Goal: Task Accomplishment & Management: Complete application form

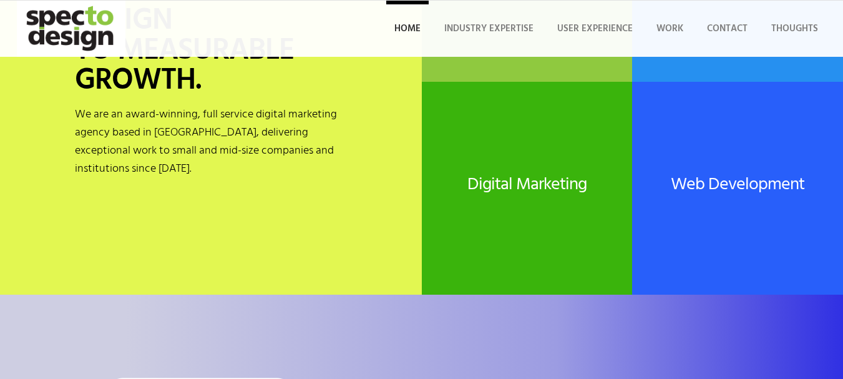
scroll to position [187, 0]
click at [422, 175] on h2 "Digital Marketing" at bounding box center [527, 184] width 211 height 19
click at [707, 36] on span "Contact" at bounding box center [727, 28] width 41 height 15
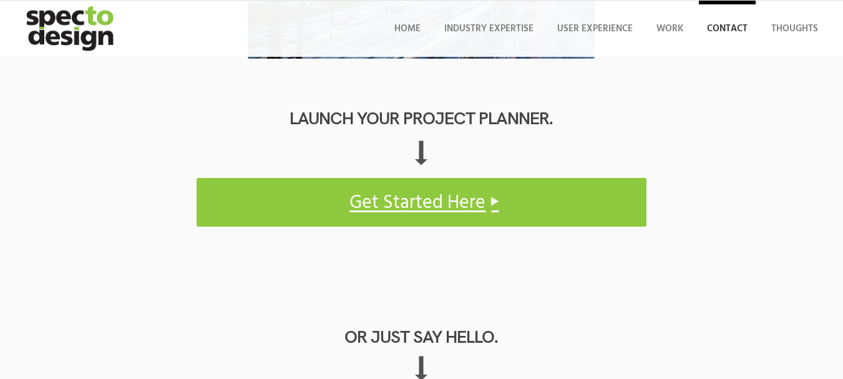
scroll to position [624, 0]
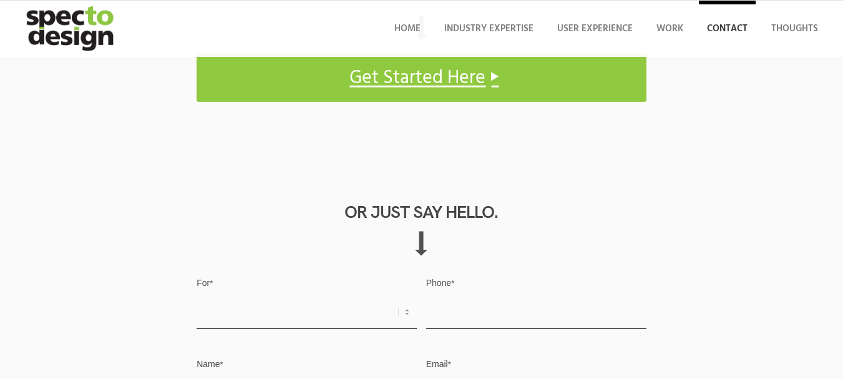
click at [196, 295] on select "Request for Quote Business Opportunity Other" at bounding box center [306, 312] width 220 height 34
select select "Request for Quote"
click at [196, 295] on select "Request for Quote Business Opportunity Other" at bounding box center [306, 312] width 220 height 34
click at [426, 295] on input "Phone *" at bounding box center [536, 312] width 220 height 34
type input "6197049399"
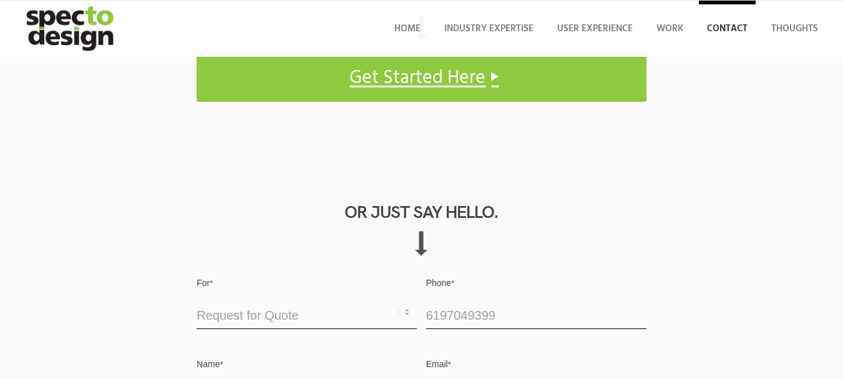
type input "Ashley Wilson"
type input "Ashley@virtualproassist.com"
paste textarea "Hello, I'm reaching out because I believe we can provide significant value to y…"
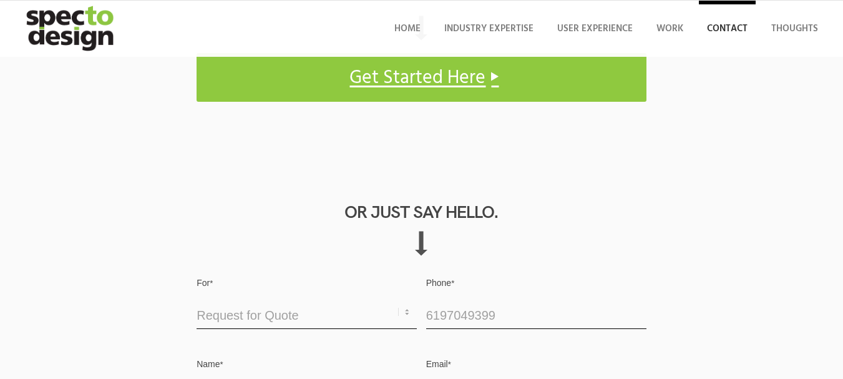
type textarea "Hello, I'm reaching out because I believe we can provide significant value to y…"
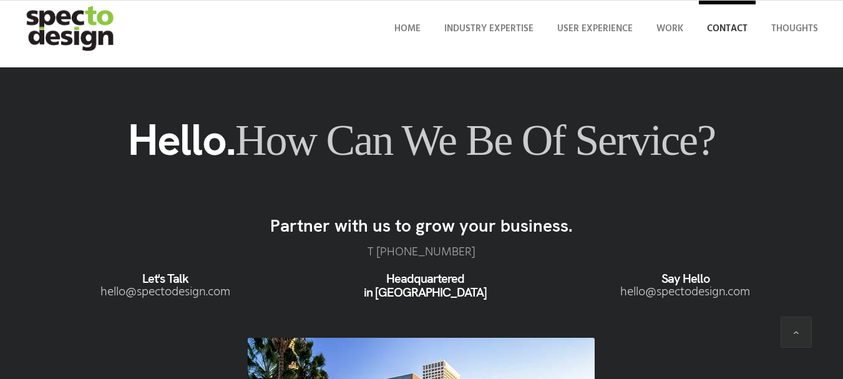
scroll to position [904, 0]
